Goal: Task Accomplishment & Management: Use online tool/utility

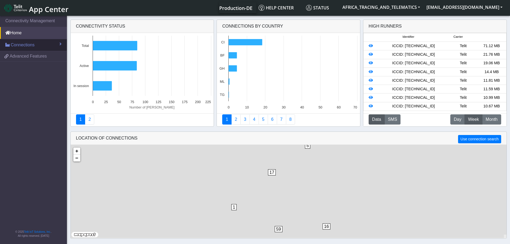
click at [35, 46] on link "Connections" at bounding box center [33, 45] width 67 height 12
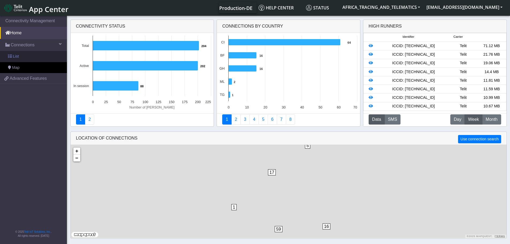
click at [41, 56] on link "List" at bounding box center [33, 56] width 67 height 11
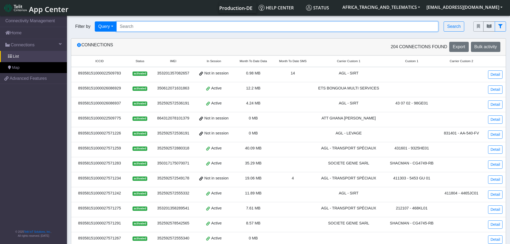
click at [144, 25] on input "Search..." at bounding box center [277, 26] width 322 height 10
paste input "89358151000030520137"
type input "89358151000030520137"
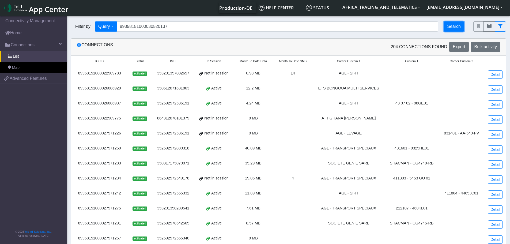
click at [457, 25] on button "Search" at bounding box center [453, 26] width 21 height 10
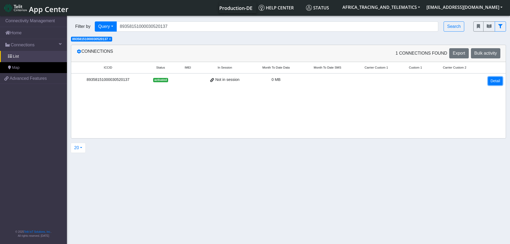
click at [498, 83] on link "Detail" at bounding box center [495, 81] width 14 height 8
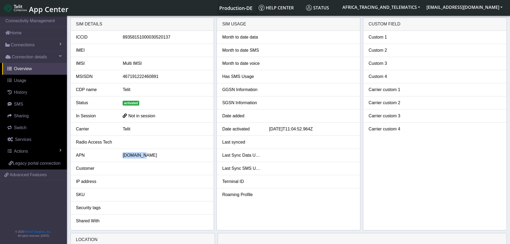
drag, startPoint x: 120, startPoint y: 157, endPoint x: 170, endPoint y: 157, distance: 49.8
click at [170, 157] on div "[DOMAIN_NAME]" at bounding box center [165, 155] width 94 height 6
copy div "[DOMAIN_NAME]"
click at [27, 152] on span "Actions" at bounding box center [21, 151] width 14 height 5
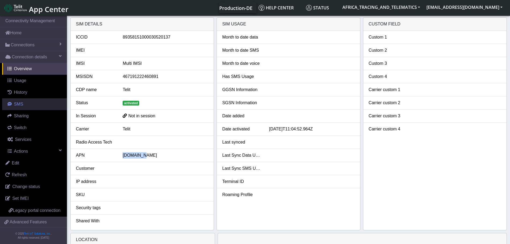
click at [22, 103] on span "SMS" at bounding box center [18, 104] width 9 height 5
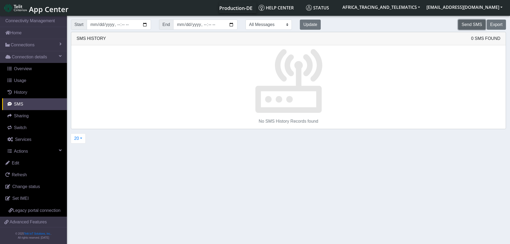
click at [480, 21] on button "Send SMS" at bounding box center [471, 25] width 27 height 10
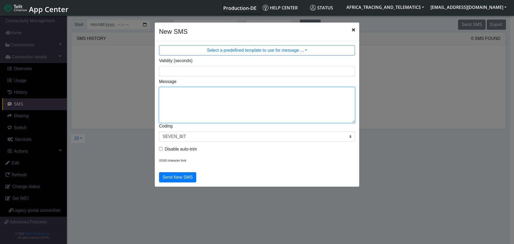
click at [225, 90] on textarea "Message" at bounding box center [257, 105] width 196 height 36
type textarea "F M ggps"
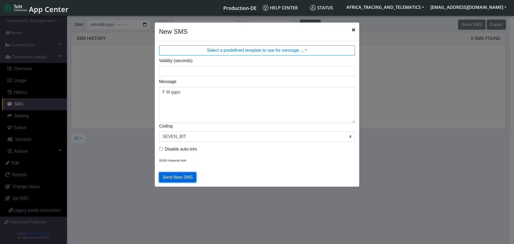
drag, startPoint x: 184, startPoint y: 176, endPoint x: 184, endPoint y: 165, distance: 10.7
click at [183, 176] on button "Send New SMS" at bounding box center [177, 177] width 37 height 10
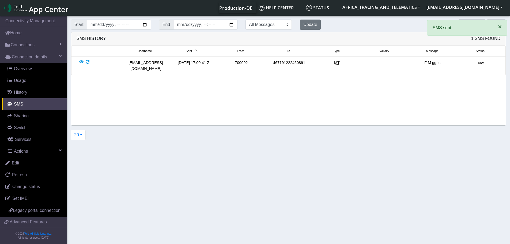
click at [500, 25] on span "×" at bounding box center [499, 26] width 4 height 7
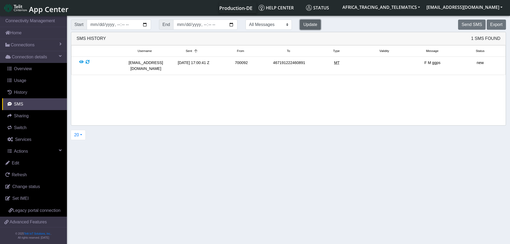
click at [300, 25] on button "Update" at bounding box center [310, 25] width 21 height 10
click at [300, 26] on button "Update" at bounding box center [310, 25] width 21 height 10
click at [300, 28] on button "Update" at bounding box center [310, 25] width 21 height 10
click at [300, 27] on button "Update" at bounding box center [310, 25] width 21 height 10
click at [82, 61] on div at bounding box center [81, 66] width 4 height 12
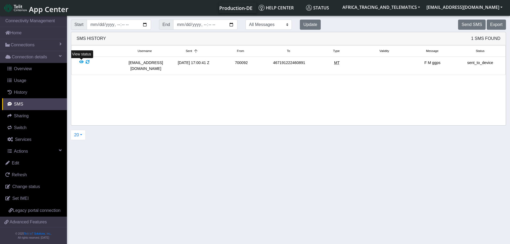
scroll to position [2, 0]
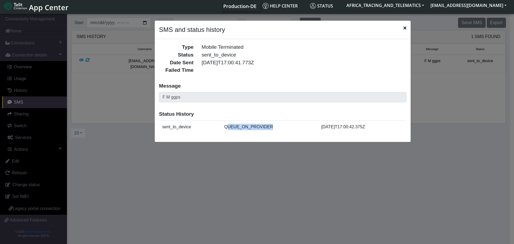
drag, startPoint x: 230, startPoint y: 128, endPoint x: 281, endPoint y: 126, distance: 50.8
click at [281, 126] on td "QUEUE_ON_PROVIDER" at bounding box center [269, 126] width 97 height 13
click at [403, 28] on icon "Close" at bounding box center [404, 28] width 3 height 4
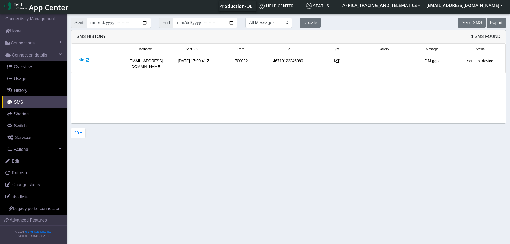
click at [82, 59] on div at bounding box center [81, 64] width 4 height 12
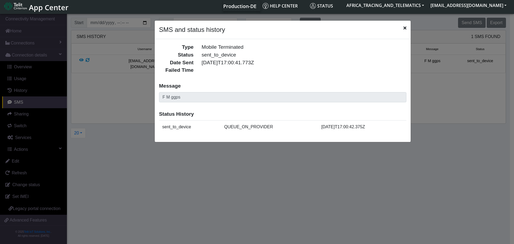
click at [87, 59] on ngb-modal-window "SMS and status history Type Mobile Terminated Status sent_to_device Date Sent […" at bounding box center [257, 128] width 514 height 231
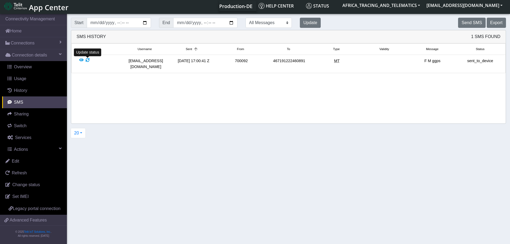
click at [87, 59] on div at bounding box center [88, 64] width 4 height 12
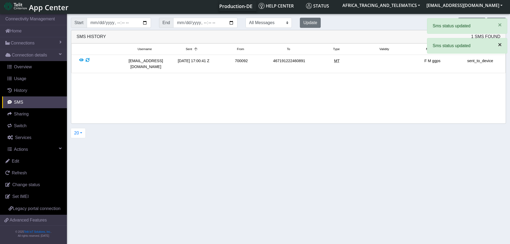
click at [499, 46] on span "×" at bounding box center [499, 44] width 4 height 7
click at [499, 25] on span "×" at bounding box center [499, 24] width 4 height 7
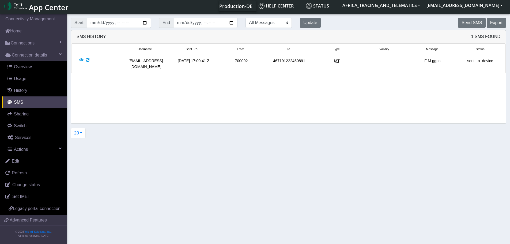
click at [88, 59] on div at bounding box center [88, 64] width 4 height 12
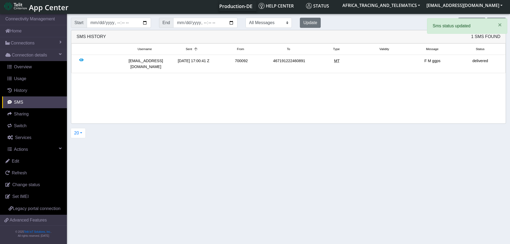
click at [81, 59] on div at bounding box center [81, 64] width 4 height 12
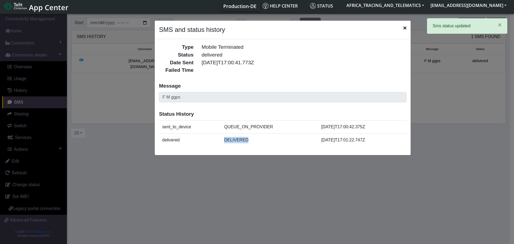
drag, startPoint x: 218, startPoint y: 140, endPoint x: 270, endPoint y: 142, distance: 51.9
click at [270, 142] on tr "delivered DELIVERED [DATE]T17:01:22.747Z" at bounding box center [282, 139] width 247 height 13
click at [270, 142] on td "DELIVERED" at bounding box center [269, 139] width 97 height 13
click at [406, 29] on div "SMS and status history" at bounding box center [283, 30] width 256 height 18
click at [499, 28] on span "×" at bounding box center [499, 24] width 4 height 7
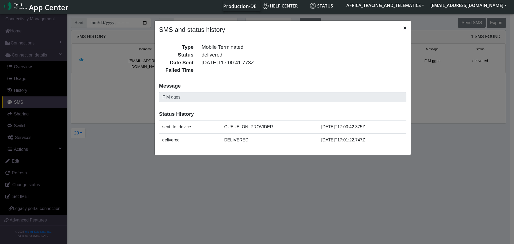
click at [404, 29] on icon "Close" at bounding box center [404, 28] width 3 height 4
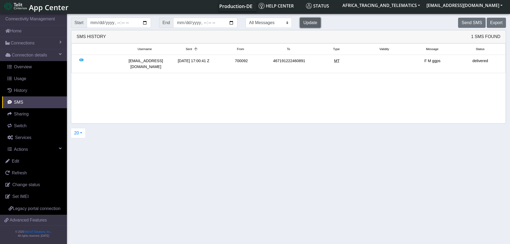
click at [301, 20] on button "Update" at bounding box center [310, 23] width 21 height 10
